Goal: Find specific page/section: Locate a particular part of the current website

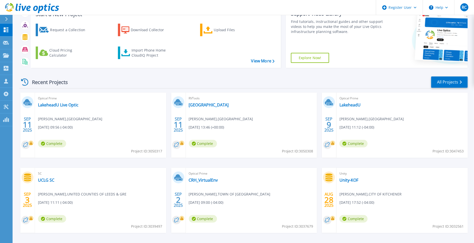
scroll to position [57, 0]
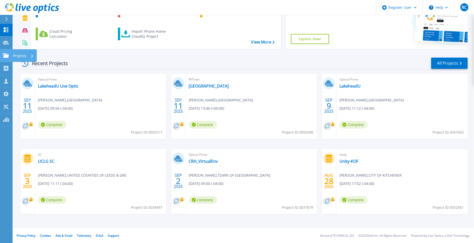
click at [7, 53] on link "Projects Projects" at bounding box center [6, 55] width 13 height 13
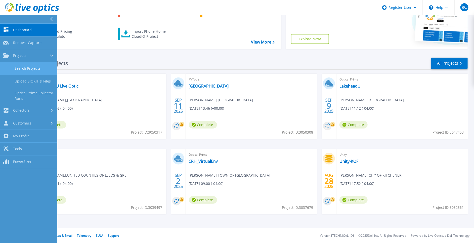
click at [29, 69] on link "Search Projects" at bounding box center [28, 68] width 57 height 13
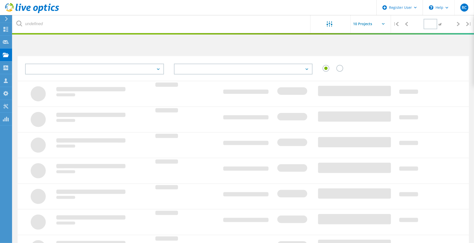
type input "1"
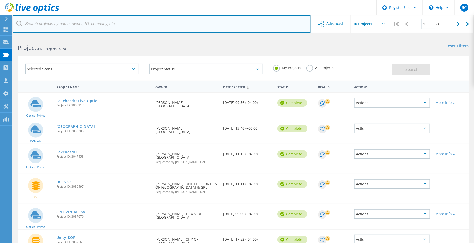
click at [92, 22] on input "text" at bounding box center [162, 24] width 299 height 18
click at [93, 28] on input "text" at bounding box center [162, 24] width 299 height 18
paste input "[PERSON_NAME][EMAIL_ADDRESS][DOMAIN_NAME]"
type input "[PERSON_NAME][EMAIL_ADDRESS][DOMAIN_NAME]"
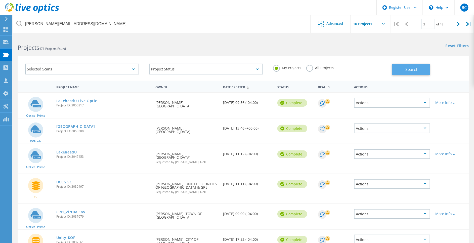
click at [423, 70] on button "Search" at bounding box center [411, 69] width 38 height 11
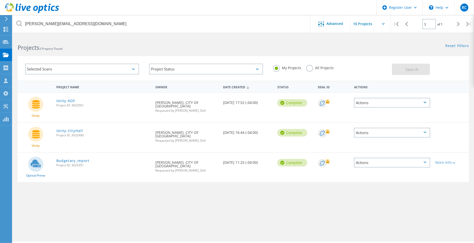
click at [309, 68] on label "All Projects" at bounding box center [320, 67] width 27 height 5
click at [0, 0] on input "All Projects" at bounding box center [0, 0] width 0 height 0
click at [418, 72] on button "Search" at bounding box center [411, 69] width 38 height 11
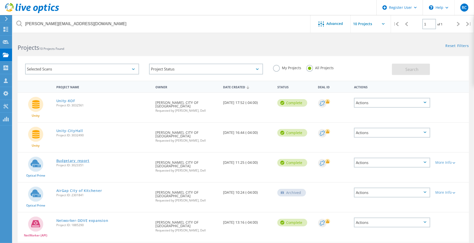
click at [86, 159] on link "Budgetary_report" at bounding box center [72, 161] width 33 height 4
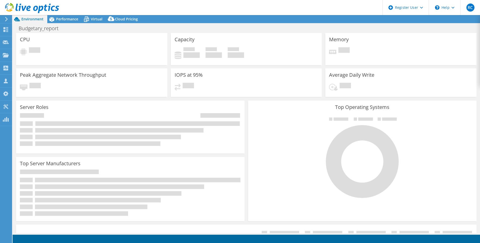
select select "Canada"
select select "USD"
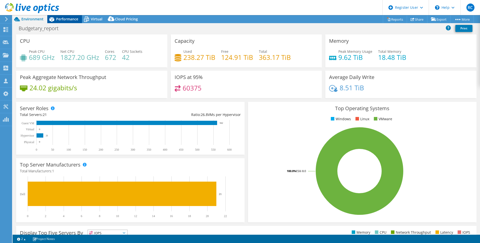
click at [69, 20] on span "Performance" at bounding box center [67, 19] width 22 height 5
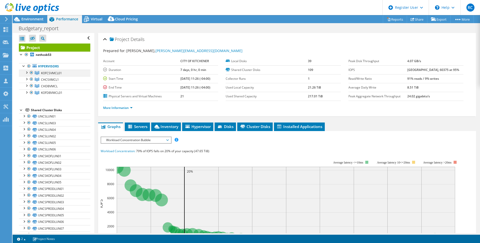
click at [26, 71] on div at bounding box center [26, 72] width 5 height 5
click at [27, 85] on div at bounding box center [26, 85] width 5 height 5
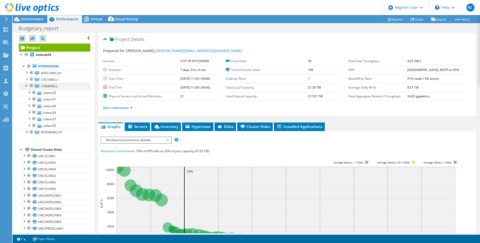
click at [27, 86] on div at bounding box center [26, 85] width 5 height 5
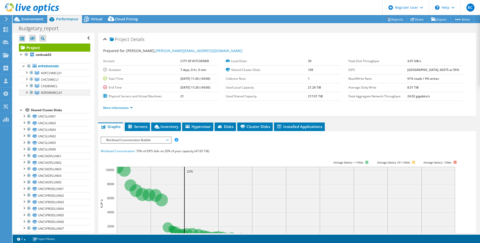
click at [27, 91] on div at bounding box center [26, 92] width 5 height 5
click at [31, 91] on div at bounding box center [31, 93] width 5 height 6
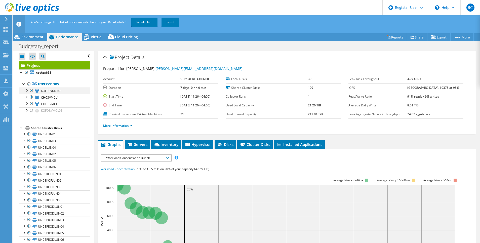
click at [32, 91] on div at bounding box center [31, 91] width 5 height 6
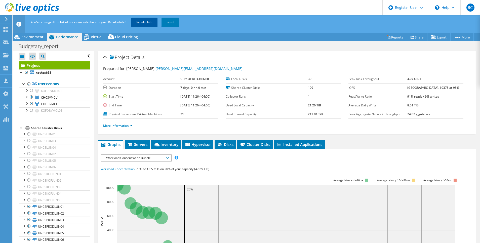
click at [150, 23] on link "Recalculate" at bounding box center [144, 22] width 26 height 9
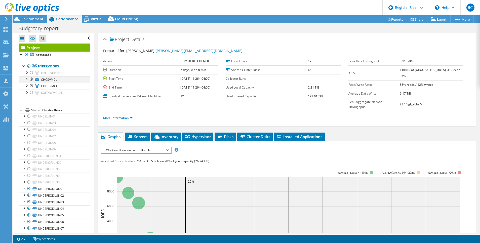
click at [26, 80] on div at bounding box center [26, 78] width 5 height 5
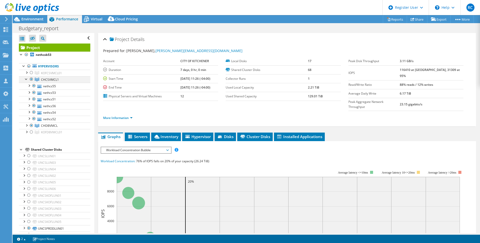
click at [25, 79] on div at bounding box center [26, 78] width 5 height 5
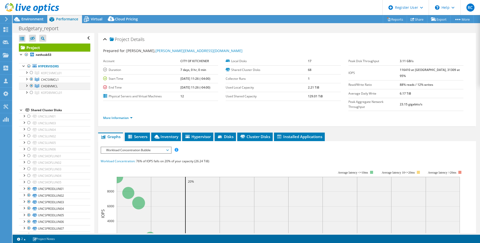
click at [27, 85] on div at bounding box center [26, 85] width 5 height 5
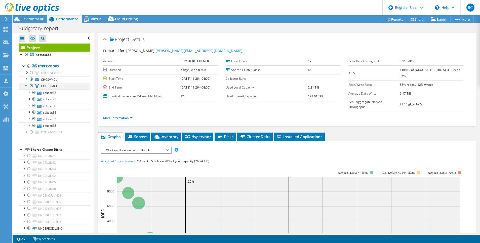
click at [26, 85] on div at bounding box center [26, 85] width 5 height 5
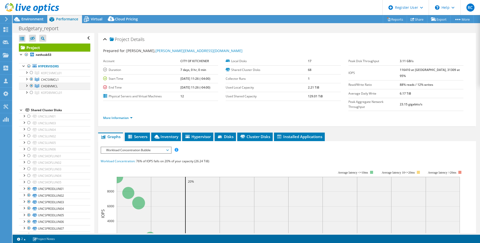
click at [31, 85] on div at bounding box center [31, 86] width 5 height 6
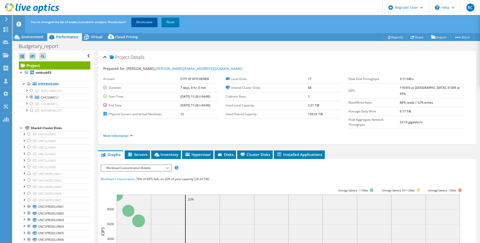
click at [151, 21] on link "Recalculate" at bounding box center [144, 22] width 26 height 9
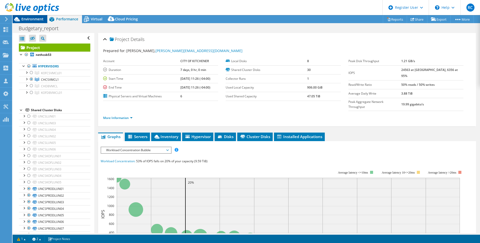
click at [35, 17] on span "Environment" at bounding box center [32, 19] width 22 height 5
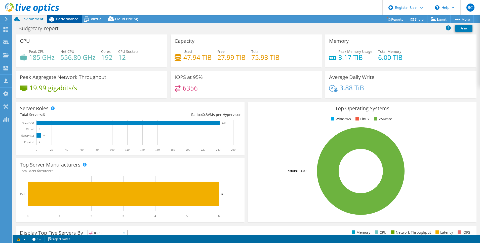
click at [65, 19] on span "Performance" at bounding box center [67, 19] width 22 height 5
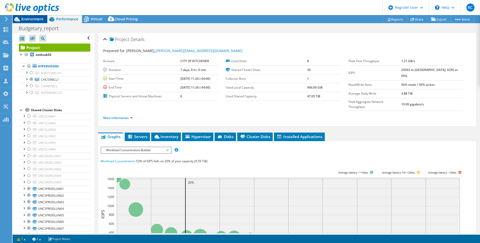
click at [34, 19] on span "Environment" at bounding box center [32, 19] width 22 height 5
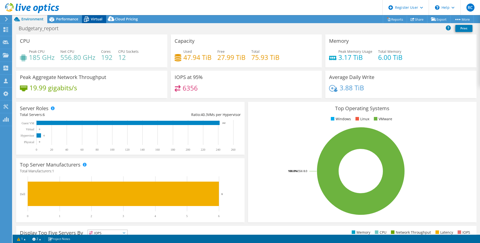
click at [96, 18] on span "Virtual" at bounding box center [97, 19] width 12 height 5
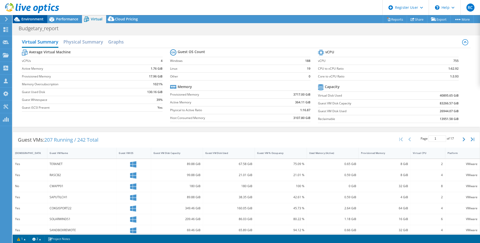
click at [30, 19] on span "Environment" at bounding box center [32, 19] width 22 height 5
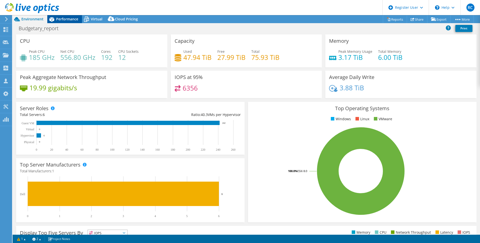
click at [69, 18] on span "Performance" at bounding box center [67, 19] width 22 height 5
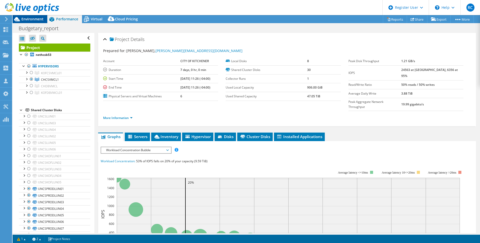
click at [34, 22] on div "Environment" at bounding box center [30, 19] width 35 height 8
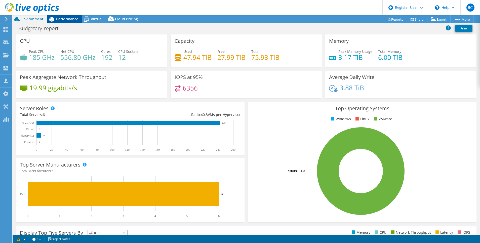
click at [66, 19] on span "Performance" at bounding box center [67, 19] width 22 height 5
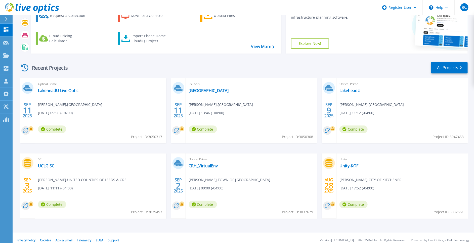
scroll to position [57, 0]
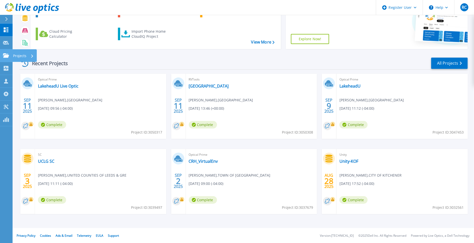
click at [8, 54] on icon at bounding box center [6, 55] width 6 height 4
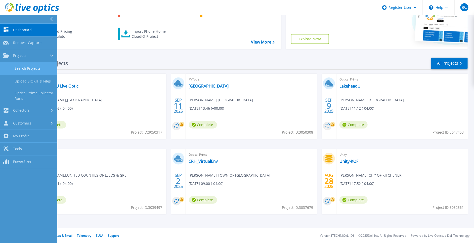
click at [22, 64] on link "Search Projects" at bounding box center [28, 68] width 57 height 13
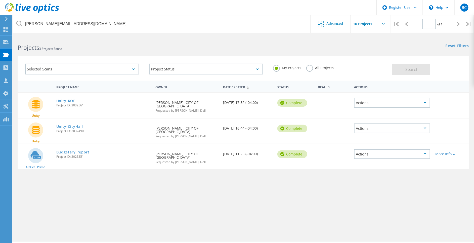
type input "1"
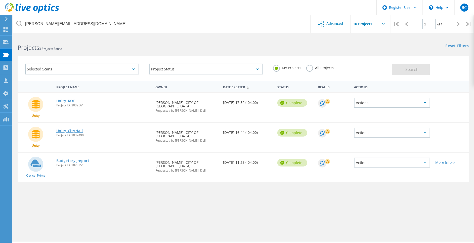
click at [76, 129] on link "Unity-CityHall" at bounding box center [69, 131] width 27 height 4
